Goal: Task Accomplishment & Management: Use online tool/utility

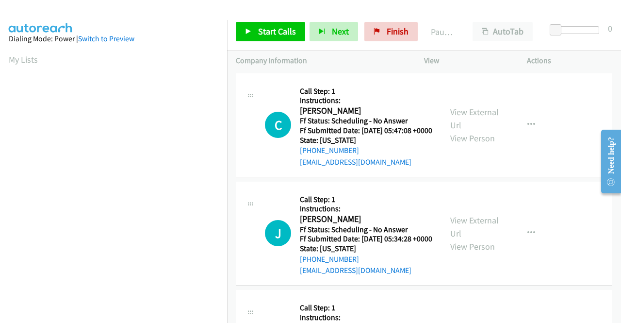
drag, startPoint x: 574, startPoint y: 51, endPoint x: 525, endPoint y: 42, distance: 49.8
click at [574, 51] on div "Actions" at bounding box center [570, 60] width 103 height 20
click at [276, 34] on span "Start Calls" at bounding box center [277, 31] width 38 height 11
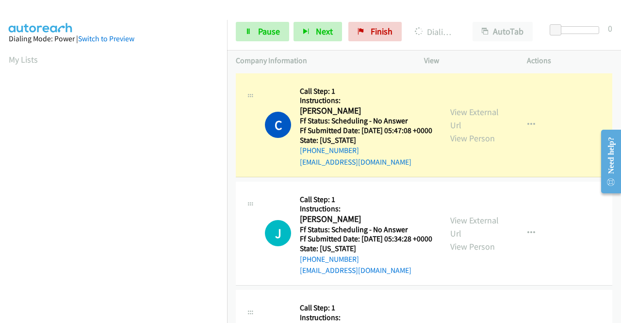
click at [568, 52] on div "Actions" at bounding box center [570, 60] width 103 height 20
click at [457, 117] on link "View External Url" at bounding box center [475, 118] width 49 height 24
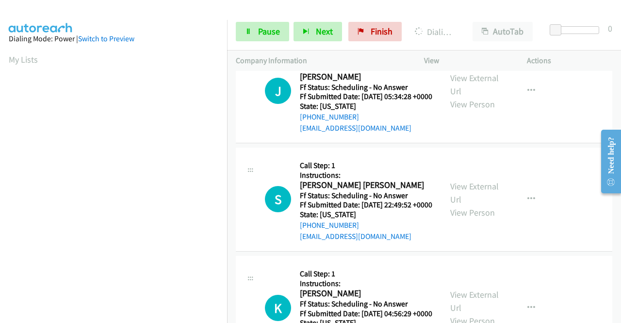
scroll to position [146, 0]
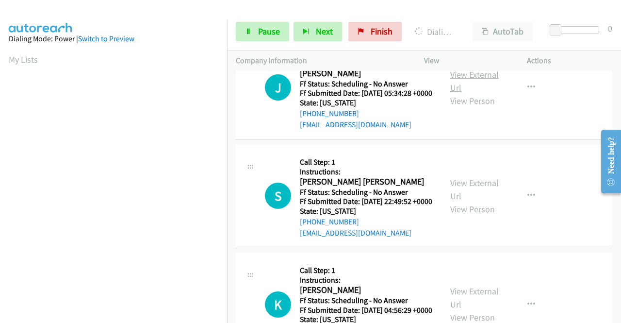
click at [471, 85] on link "View External Url" at bounding box center [475, 81] width 49 height 24
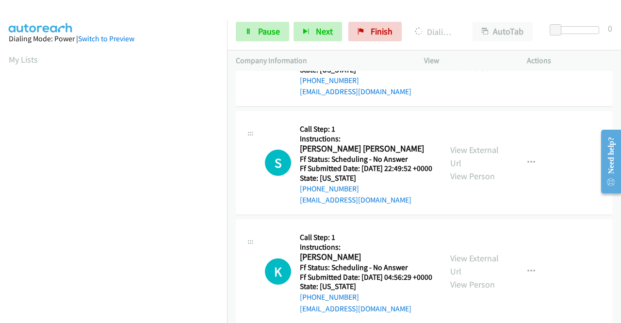
scroll to position [194, 0]
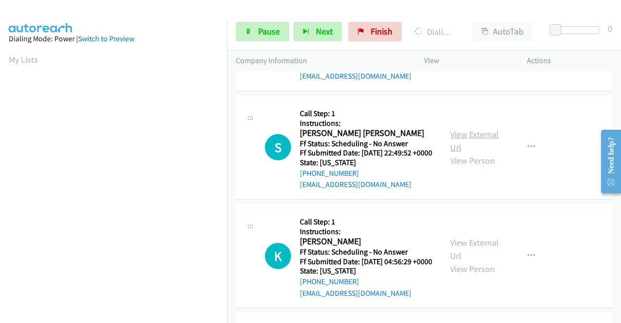
click at [488, 153] on link "View External Url" at bounding box center [475, 141] width 49 height 24
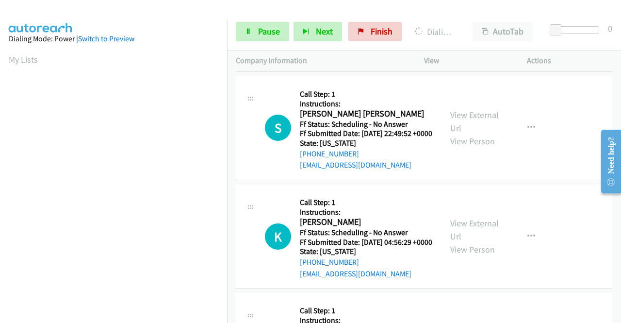
scroll to position [243, 0]
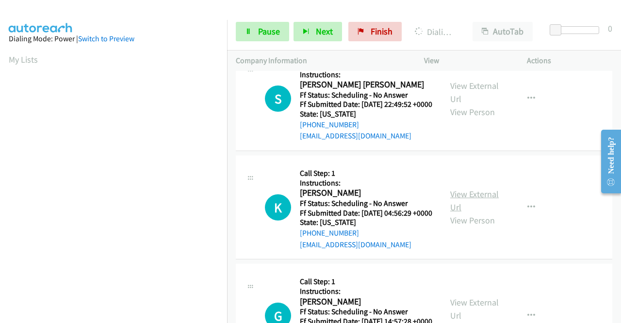
click at [479, 213] on link "View External Url" at bounding box center [475, 200] width 49 height 24
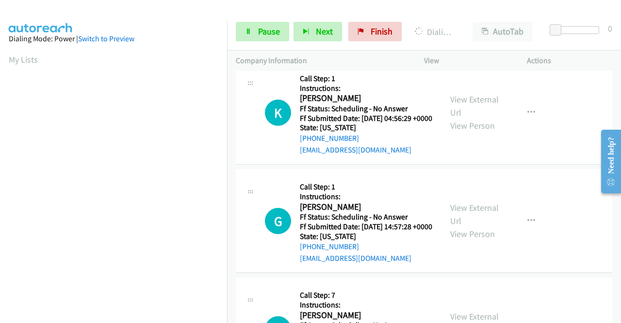
scroll to position [340, 0]
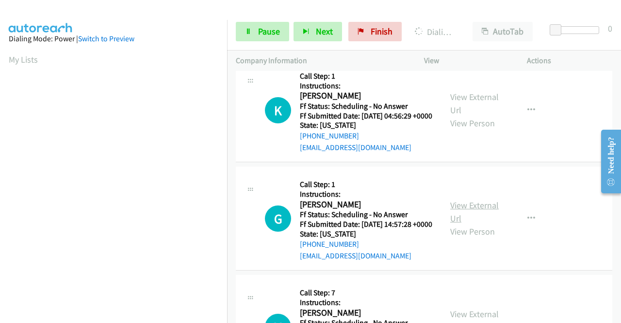
click at [478, 224] on link "View External Url" at bounding box center [475, 212] width 49 height 24
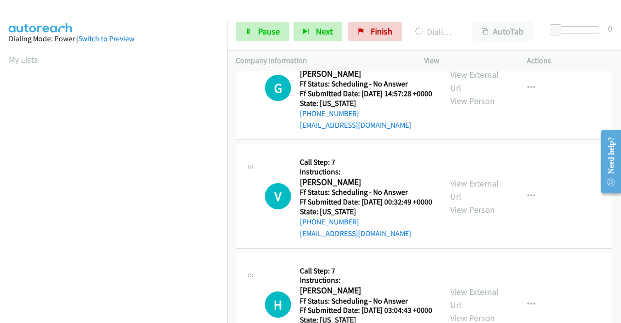
scroll to position [486, 0]
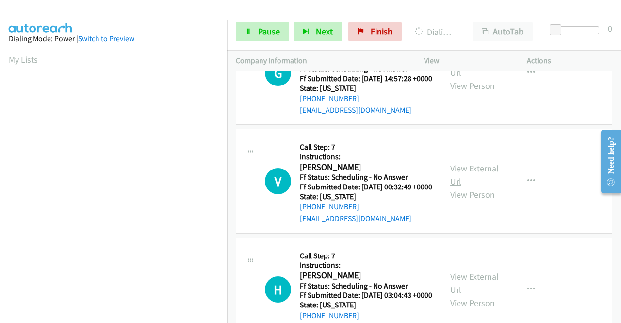
click at [468, 187] on link "View External Url" at bounding box center [475, 175] width 49 height 24
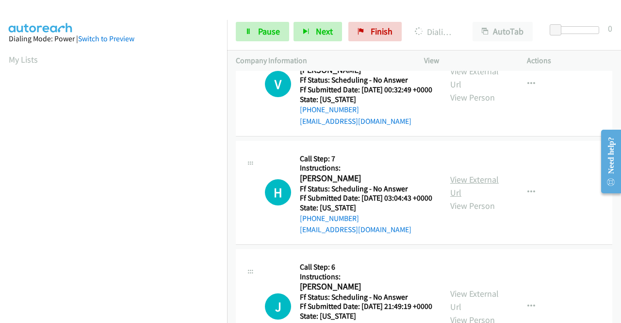
scroll to position [631, 0]
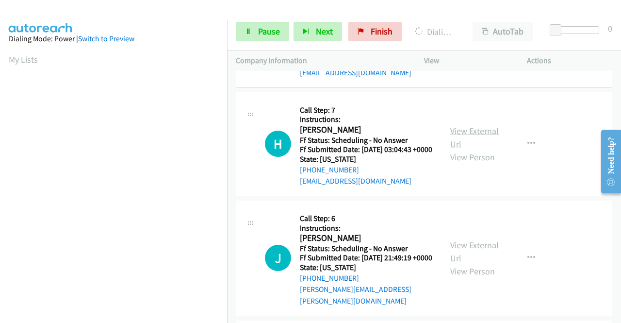
click at [472, 150] on link "View External Url" at bounding box center [475, 137] width 49 height 24
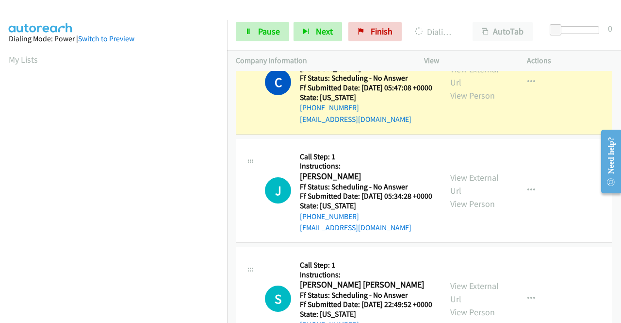
scroll to position [0, 0]
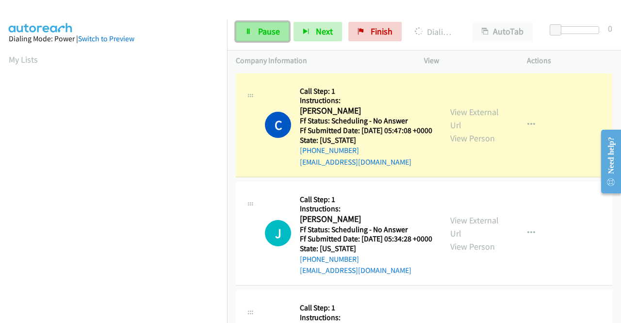
click at [262, 32] on span "Pause" at bounding box center [269, 31] width 22 height 11
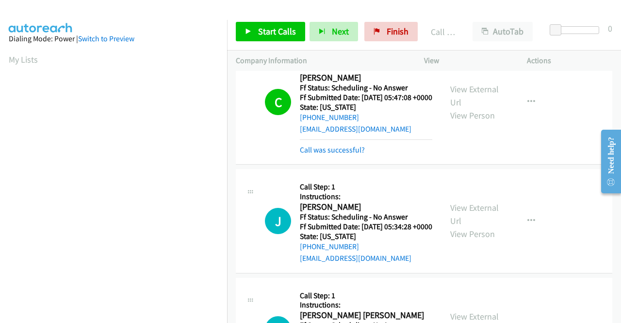
scroll to position [49, 0]
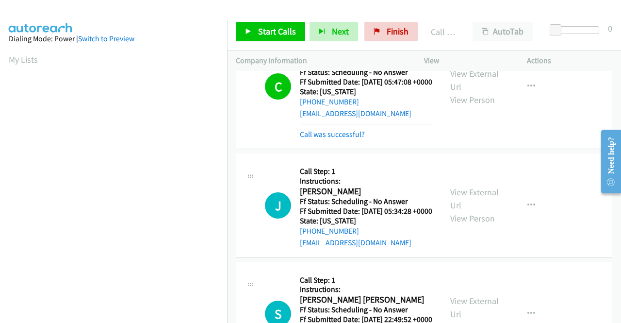
click at [361, 138] on div "Call was successful?" at bounding box center [366, 135] width 133 height 12
click at [360, 139] on link "Call was successful?" at bounding box center [332, 134] width 65 height 9
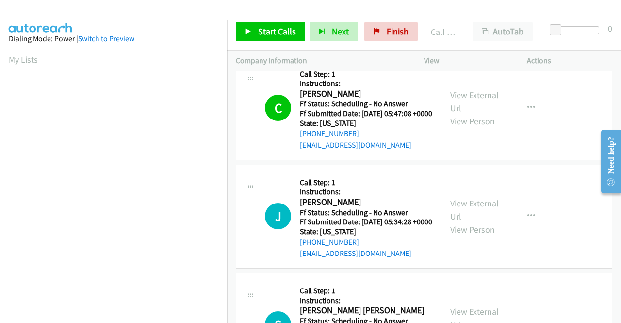
scroll to position [0, 0]
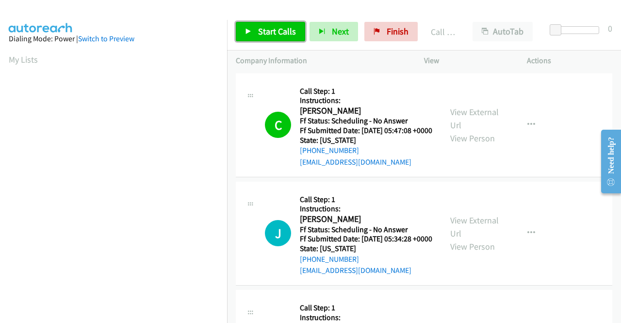
click at [277, 28] on span "Start Calls" at bounding box center [277, 31] width 38 height 11
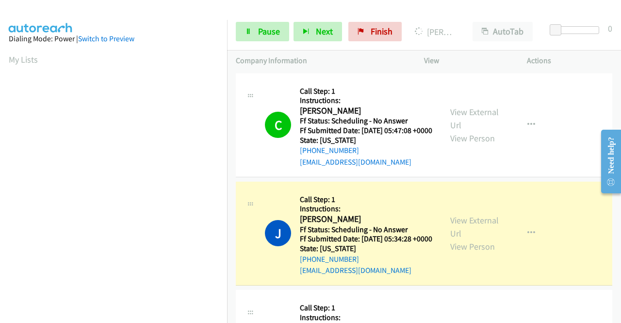
click at [231, 276] on td "J Callback Scheduled Call Step: 1 Instructions: [PERSON_NAME] America/[GEOGRAPH…" at bounding box center [424, 233] width 394 height 108
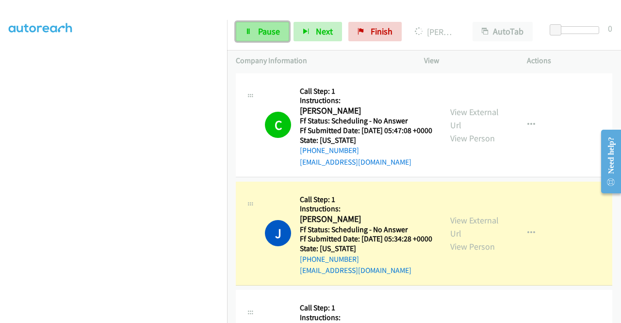
click at [250, 31] on icon at bounding box center [248, 32] width 7 height 7
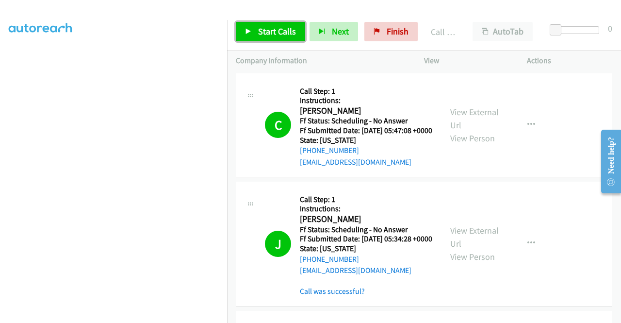
click at [277, 30] on span "Start Calls" at bounding box center [277, 31] width 38 height 11
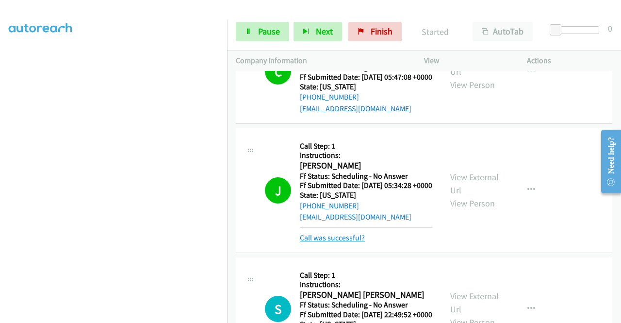
scroll to position [97, 0]
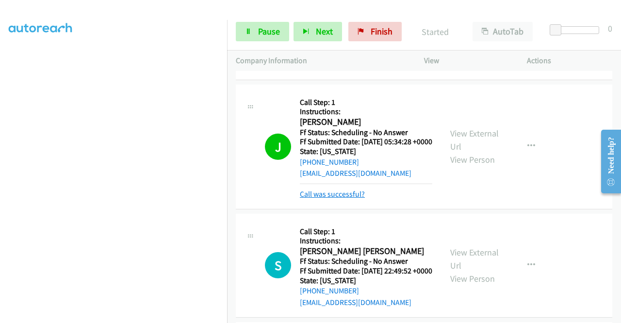
click at [355, 199] on link "Call was successful?" at bounding box center [332, 193] width 65 height 9
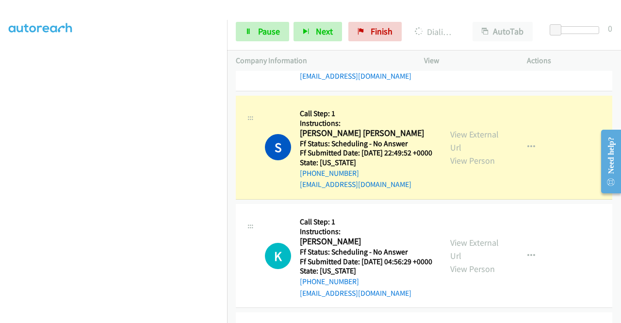
scroll to position [221, 0]
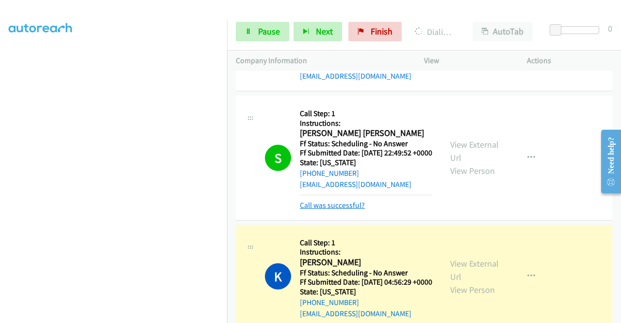
click at [333, 210] on link "Call was successful?" at bounding box center [332, 205] width 65 height 9
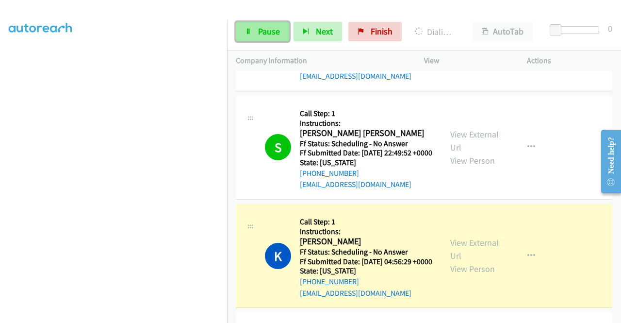
click at [255, 32] on link "Pause" at bounding box center [262, 31] width 53 height 19
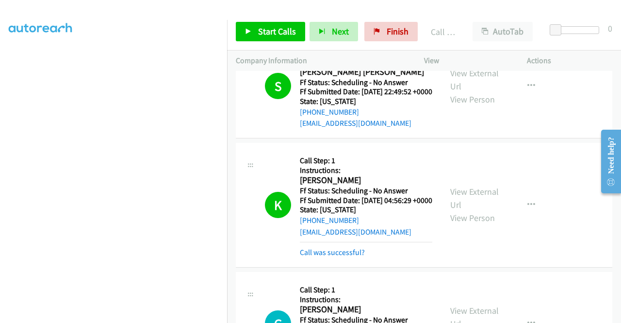
scroll to position [340, 0]
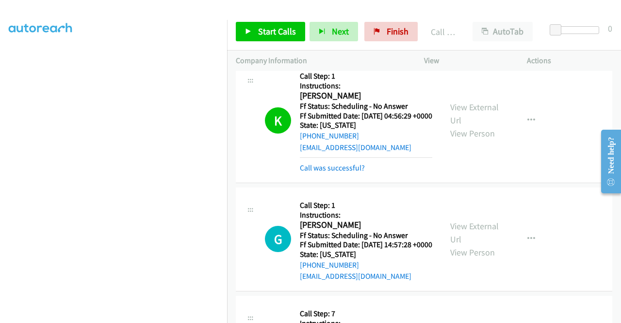
drag, startPoint x: 349, startPoint y: 208, endPoint x: 356, endPoint y: 177, distance: 31.9
click at [349, 172] on link "Call was successful?" at bounding box center [332, 167] width 65 height 9
click at [392, 33] on span "Finish" at bounding box center [398, 31] width 22 height 11
